Goal: Task Accomplishment & Management: Use online tool/utility

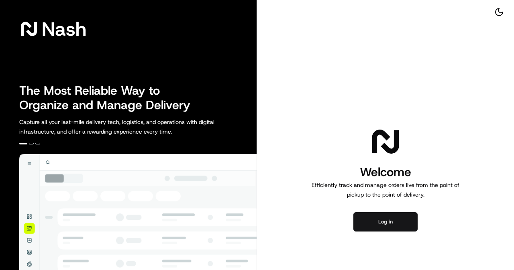
click at [381, 223] on button "Log in" at bounding box center [385, 221] width 64 height 19
